Goal: Transaction & Acquisition: Download file/media

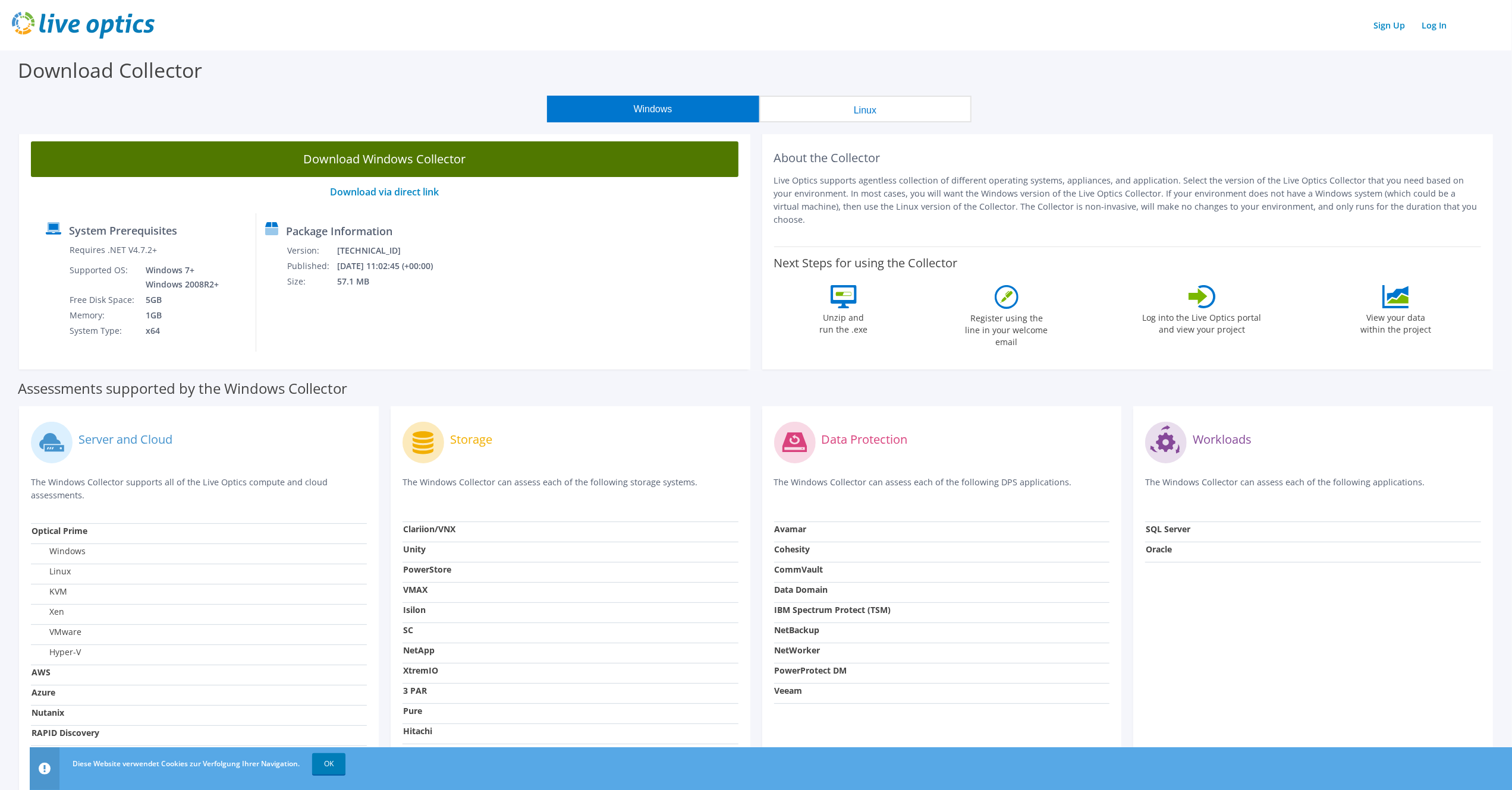
click at [411, 160] on link "Download Windows Collector" at bounding box center [384, 160] width 707 height 36
click at [371, 160] on link "Download Windows Collector" at bounding box center [384, 160] width 707 height 36
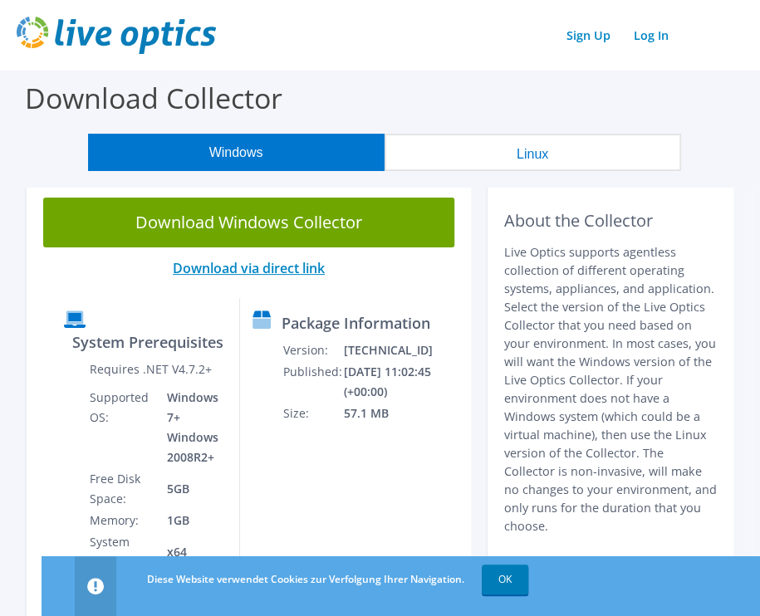
click at [279, 267] on link "Download via direct link" at bounding box center [249, 268] width 152 height 18
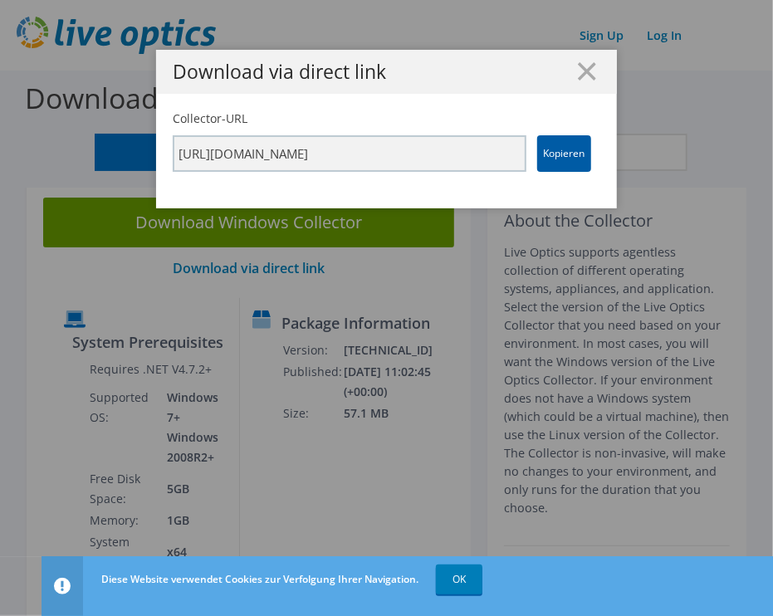
click at [552, 154] on link "Kopieren" at bounding box center [564, 153] width 54 height 37
click at [485, 153] on input "[URL][DOMAIN_NAME]" at bounding box center [350, 153] width 354 height 37
click at [472, 153] on input "[URL][DOMAIN_NAME]" at bounding box center [350, 153] width 354 height 37
click at [400, 154] on input "[URL][DOMAIN_NAME]" at bounding box center [350, 153] width 354 height 37
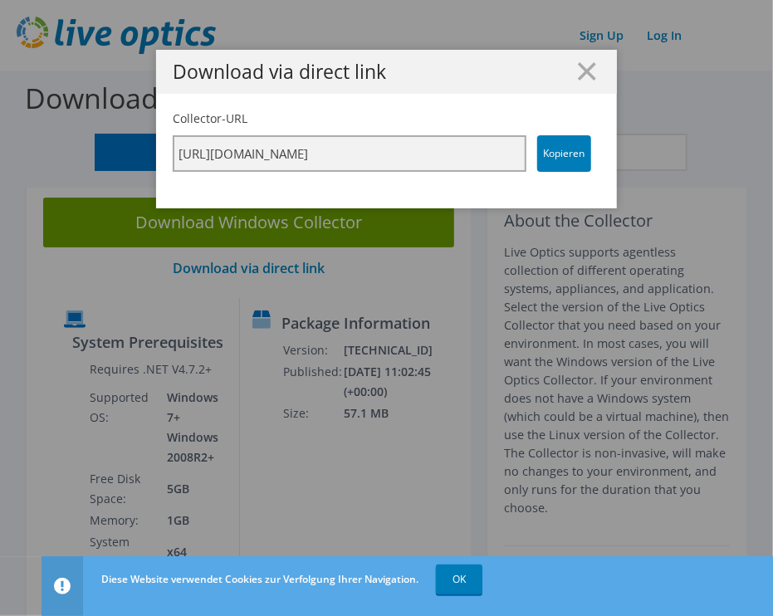
click at [400, 154] on input "[URL][DOMAIN_NAME]" at bounding box center [350, 153] width 354 height 37
click at [220, 150] on input "[URL][DOMAIN_NAME]" at bounding box center [350, 153] width 354 height 37
click at [193, 153] on input "[URL][DOMAIN_NAME]" at bounding box center [350, 153] width 354 height 37
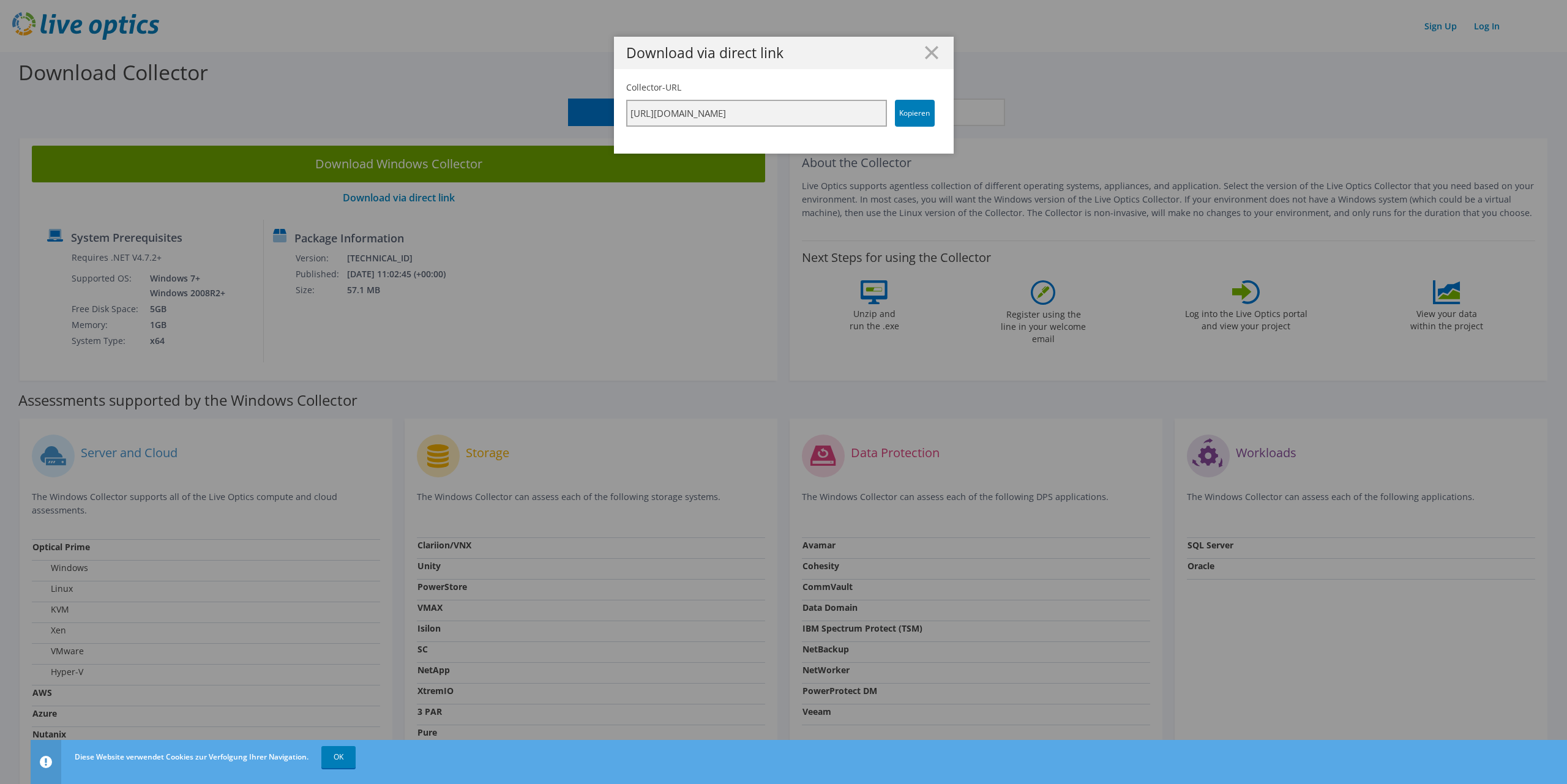
click at [821, 116] on input "[URL][DOMAIN_NAME]" at bounding box center [756, 113] width 261 height 27
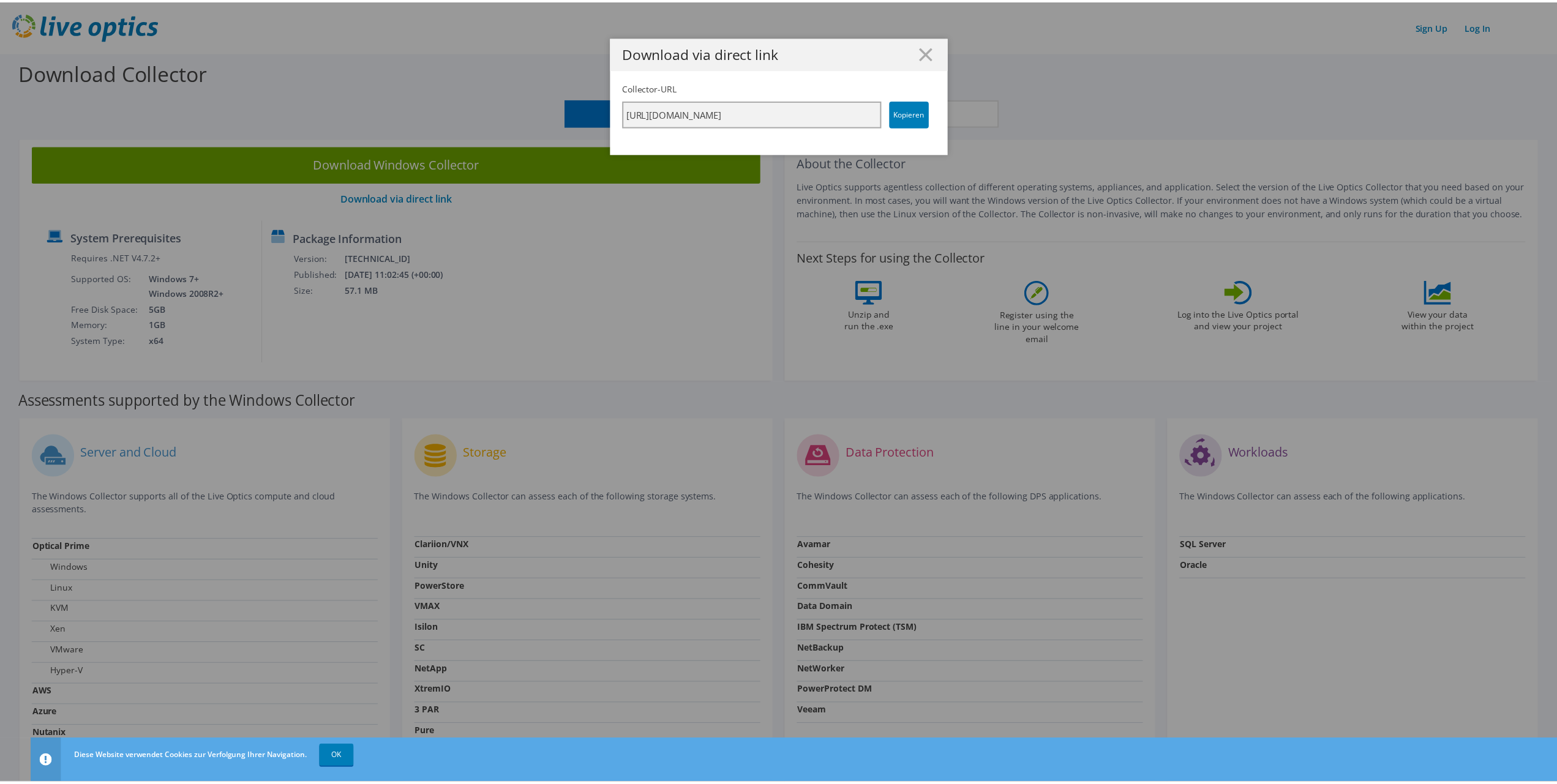
scroll to position [0, 212]
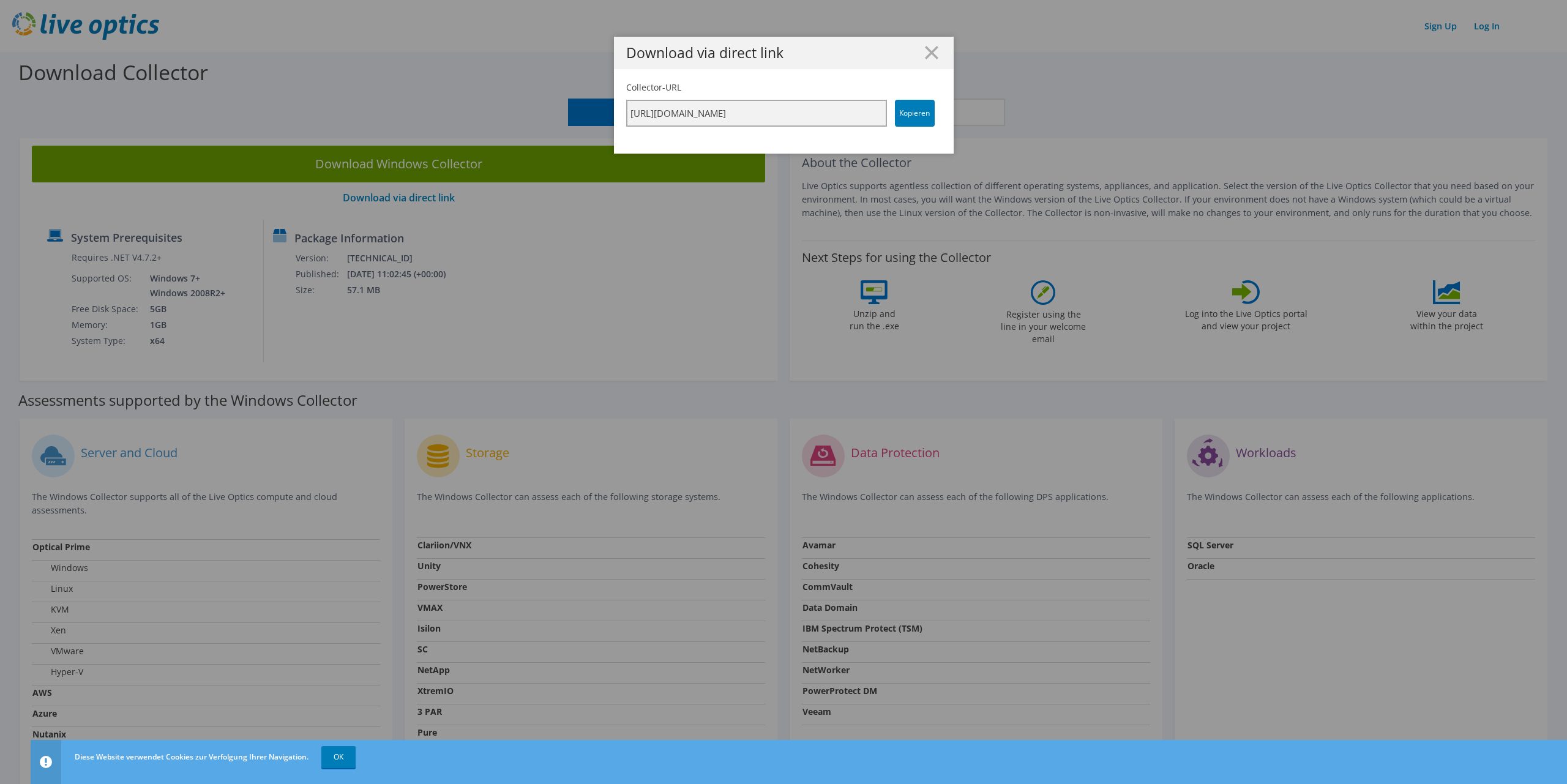
drag, startPoint x: 624, startPoint y: 111, endPoint x: 950, endPoint y: 116, distance: 326.0
click at [950, 116] on div "Download via direct link Collector-URL [URL][DOMAIN_NAME] Kopieren" at bounding box center [784, 392] width 1567 height 710
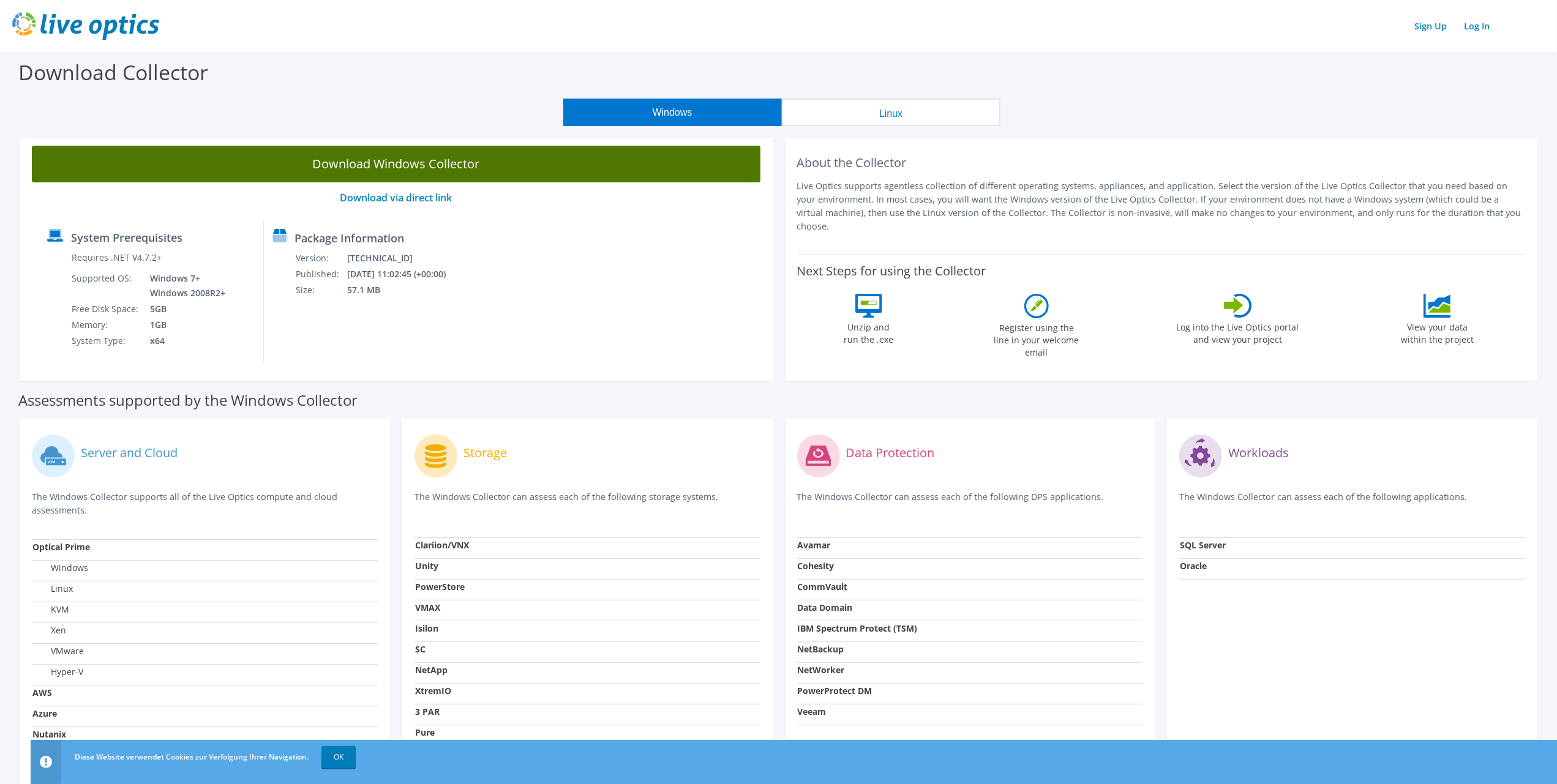
click at [397, 169] on link "Download Windows Collector" at bounding box center [396, 164] width 728 height 37
click at [370, 164] on link "Download Windows Collector" at bounding box center [396, 164] width 728 height 37
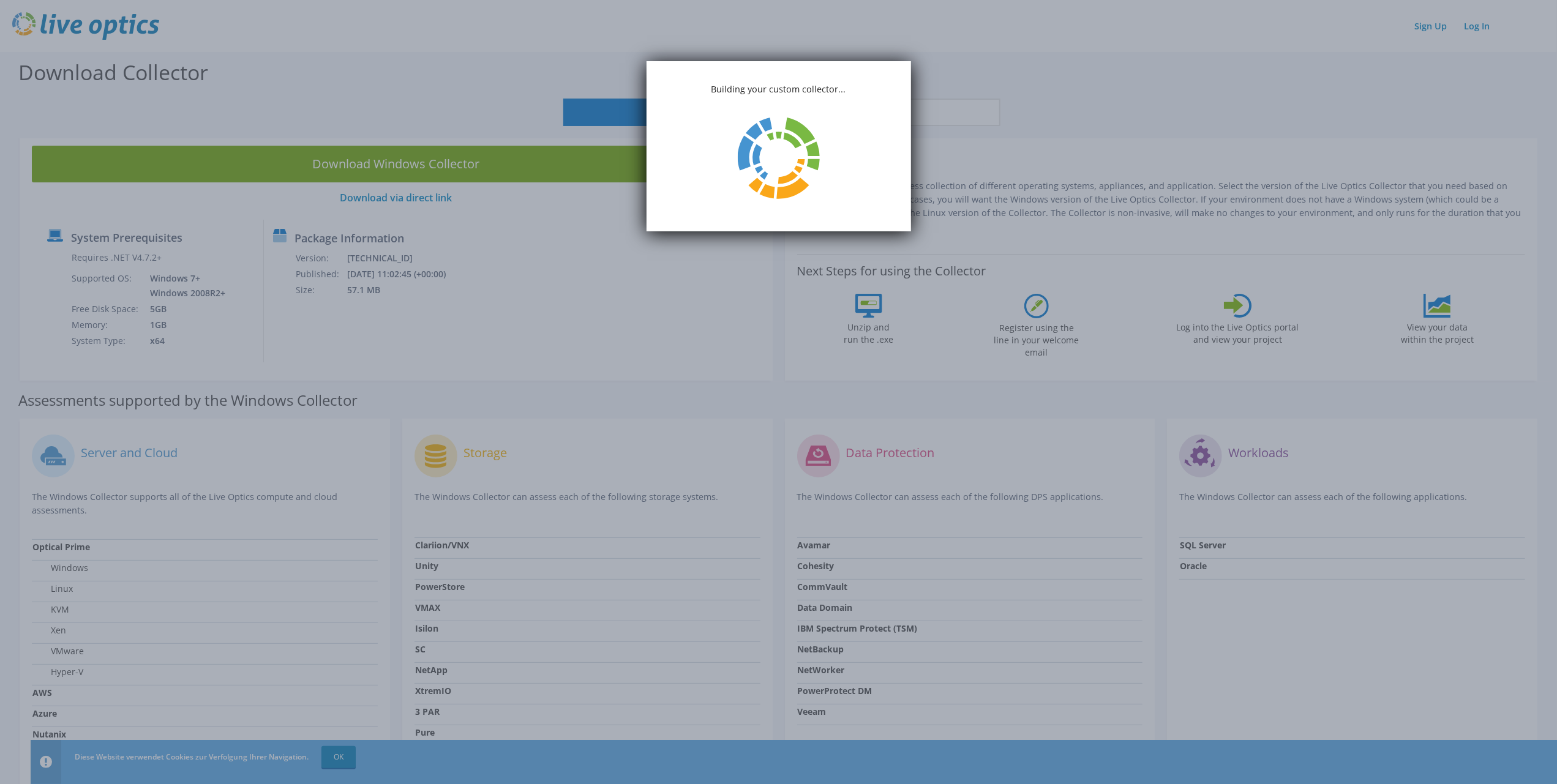
scroll to position [122, 0]
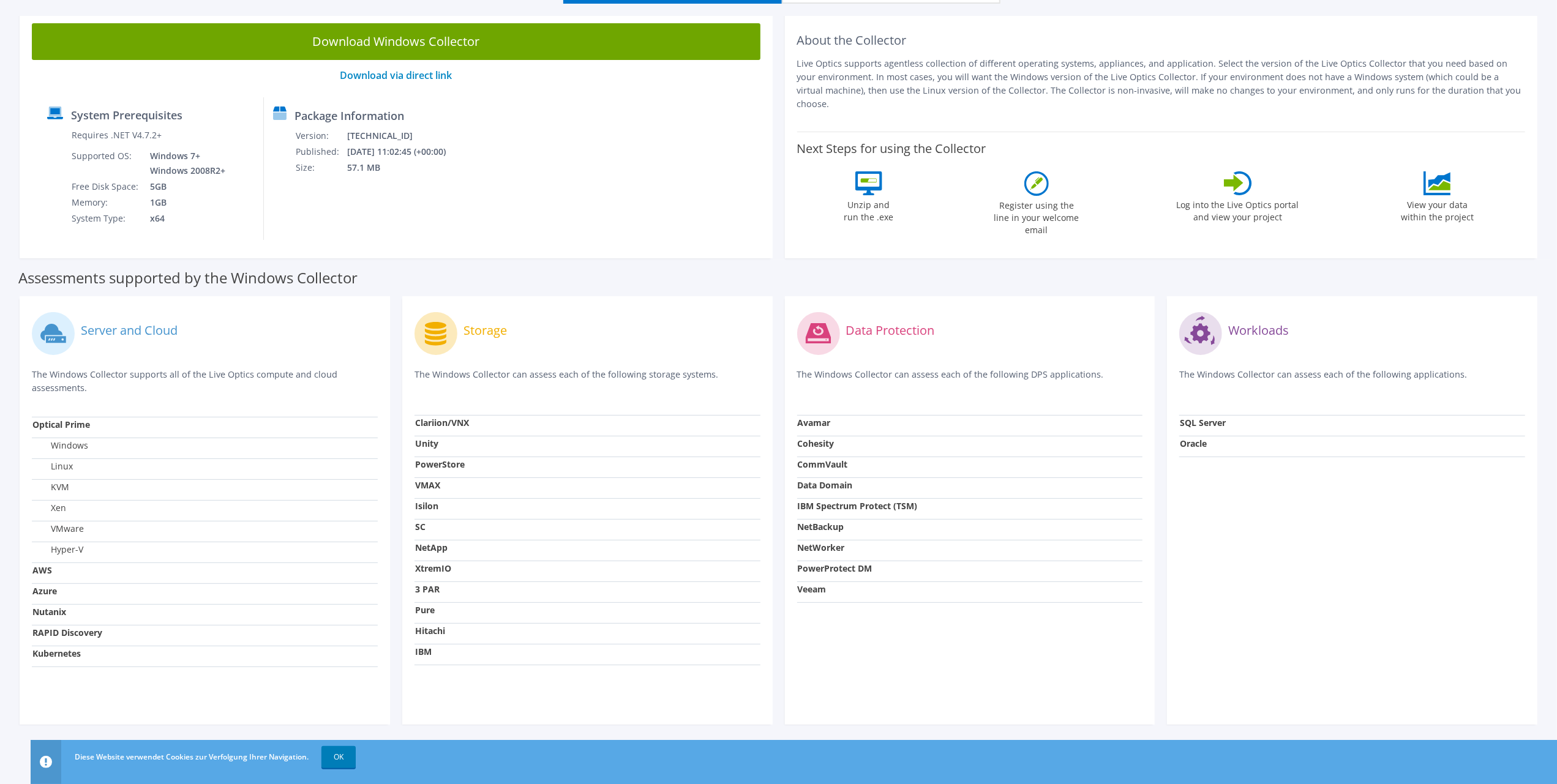
click at [241, 714] on div "Server and Cloud The Windows Collector supports all of the Live Optics compute …" at bounding box center [205, 510] width 370 height 428
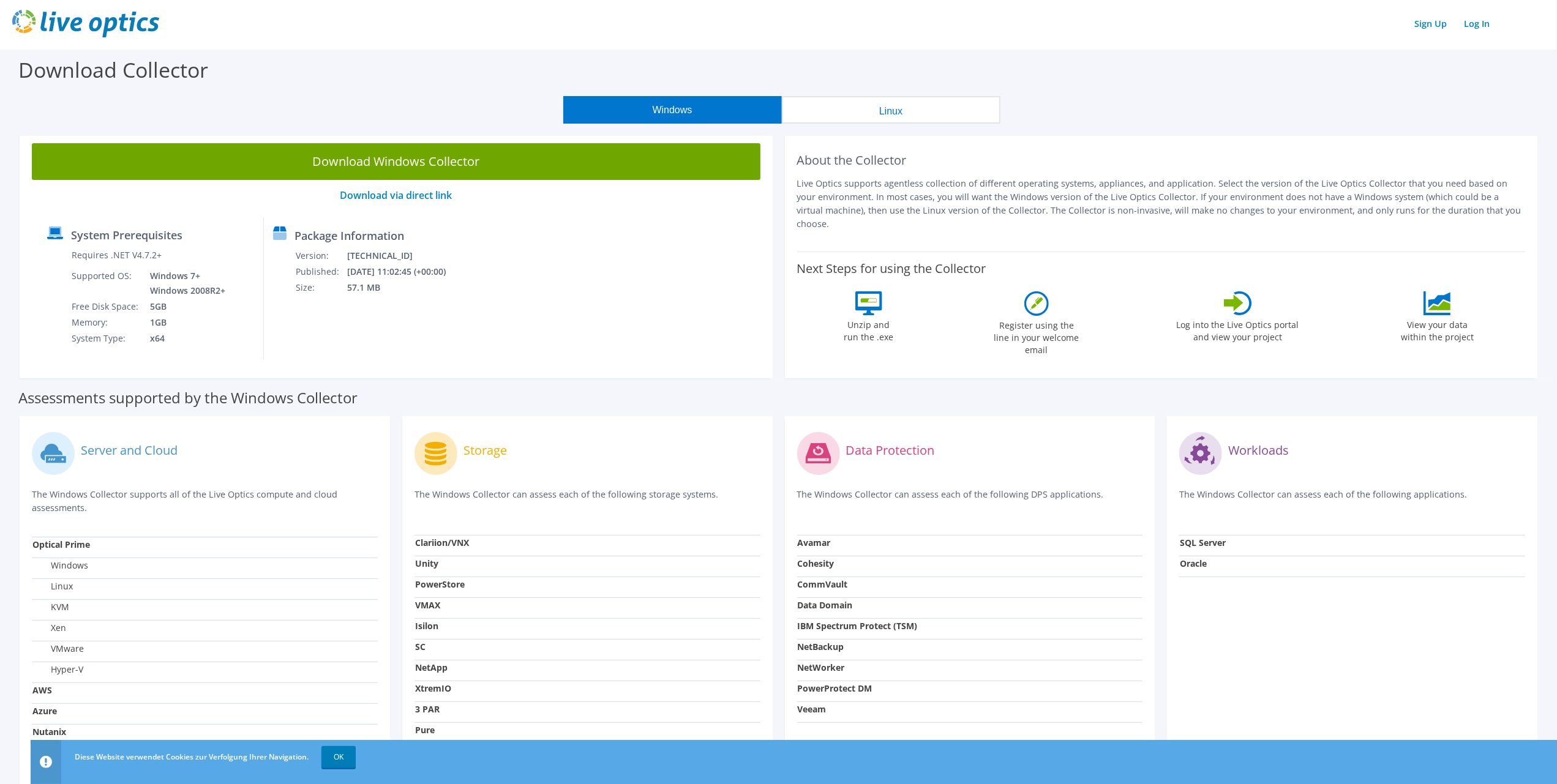
scroll to position [0, 0]
